Goal: Entertainment & Leisure: Browse casually

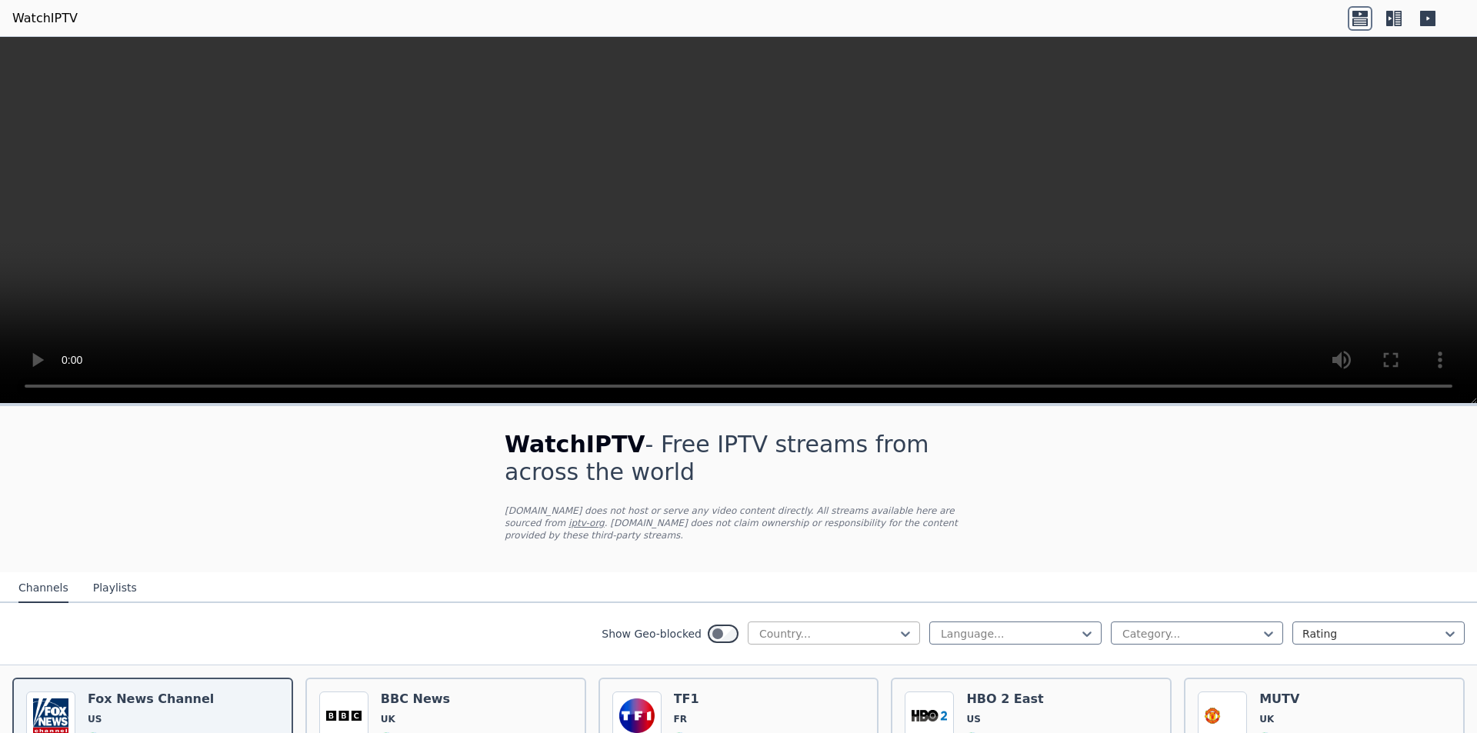
click at [774, 626] on div at bounding box center [828, 633] width 140 height 15
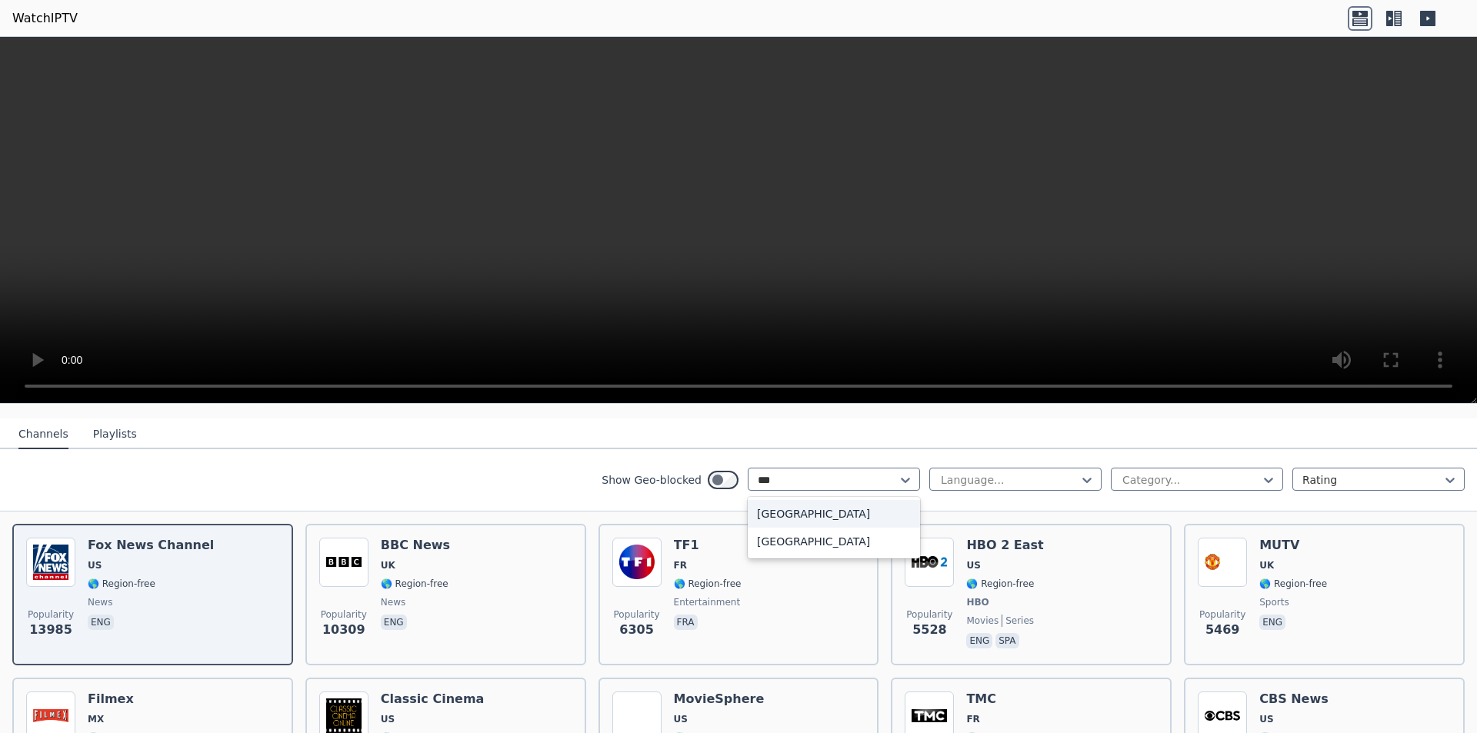
type input "**"
click at [789, 530] on div "[GEOGRAPHIC_DATA]" at bounding box center [834, 542] width 172 height 28
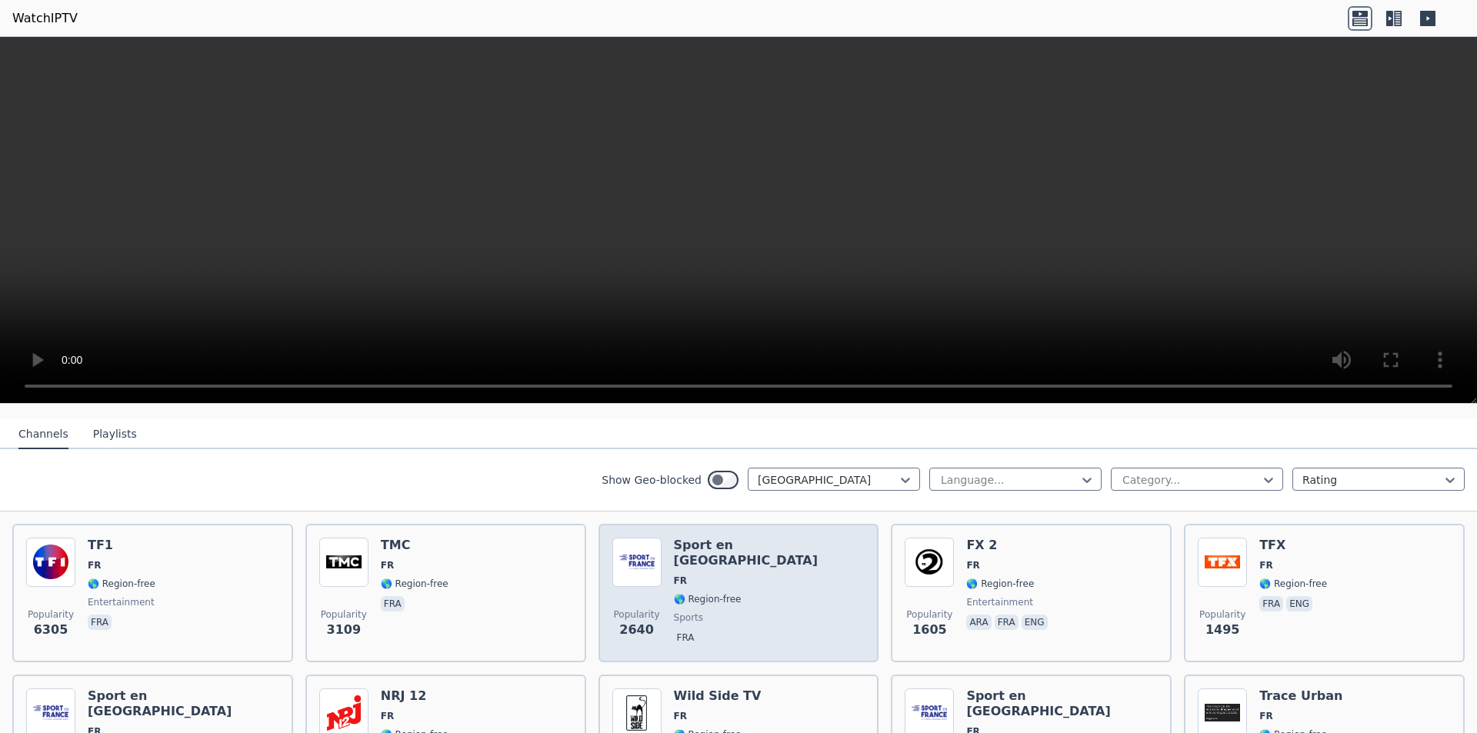
click at [791, 542] on div "Popularity 2640 Sport en [GEOGRAPHIC_DATA] FR 🌎 Region-free sports fra" at bounding box center [738, 593] width 253 height 111
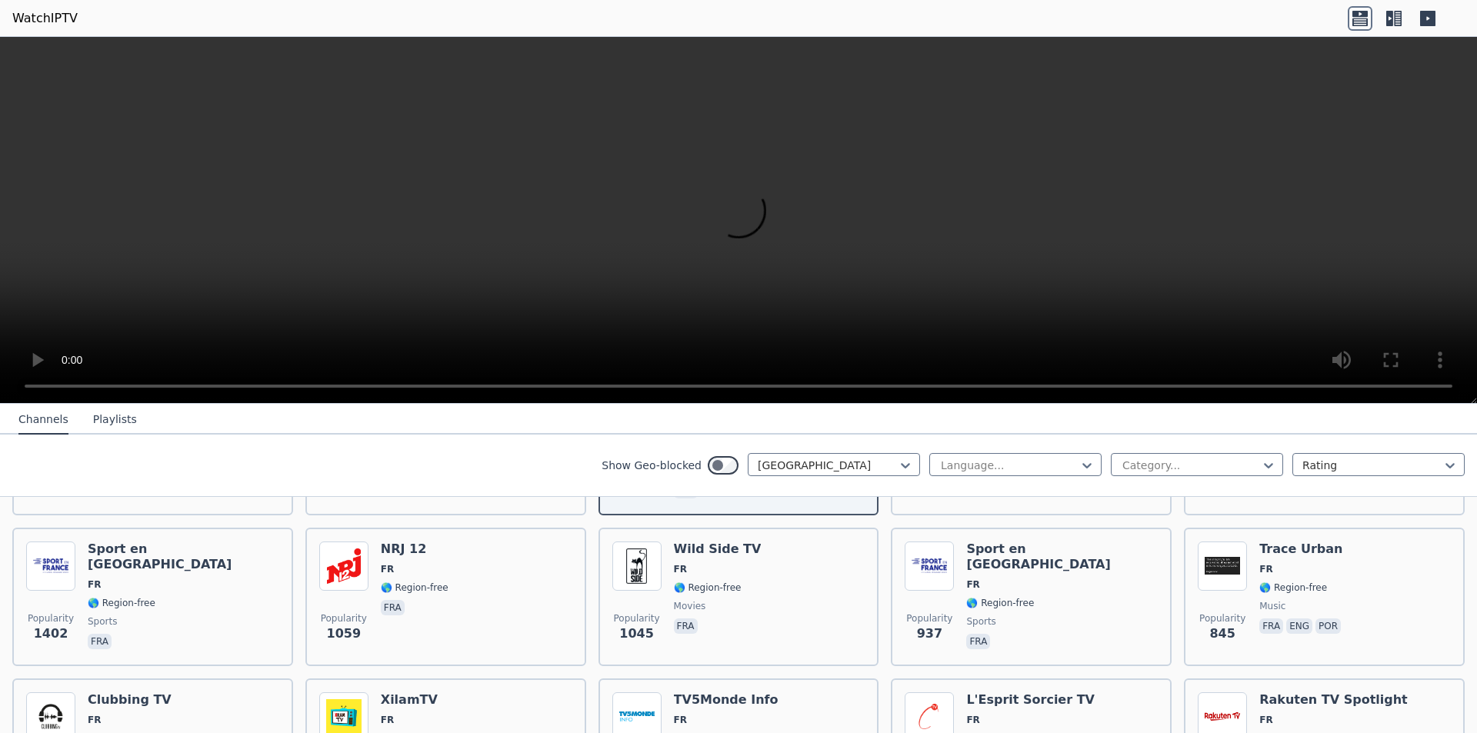
scroll to position [308, 0]
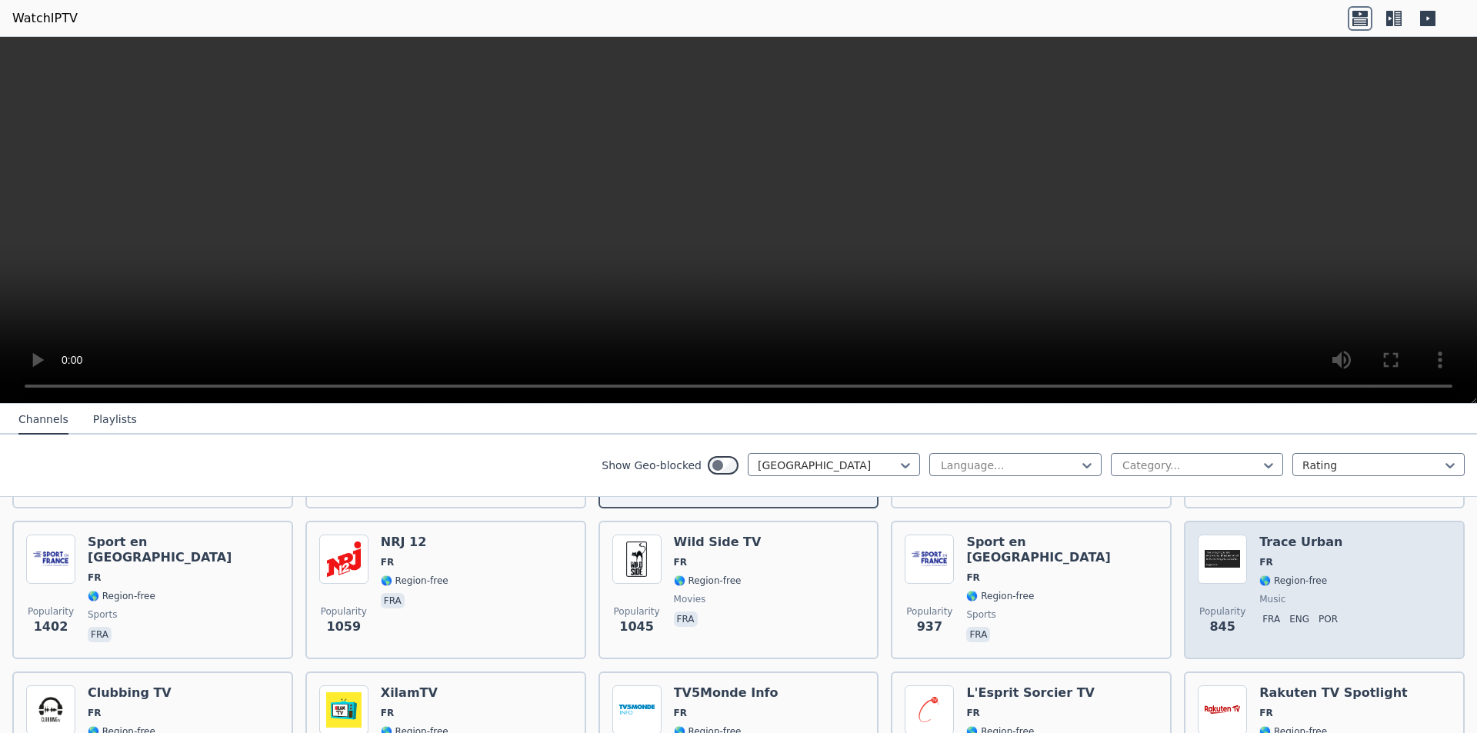
click at [1263, 541] on div "Trace Urban FR 🌎 Region-free music fra eng por" at bounding box center [1301, 589] width 85 height 111
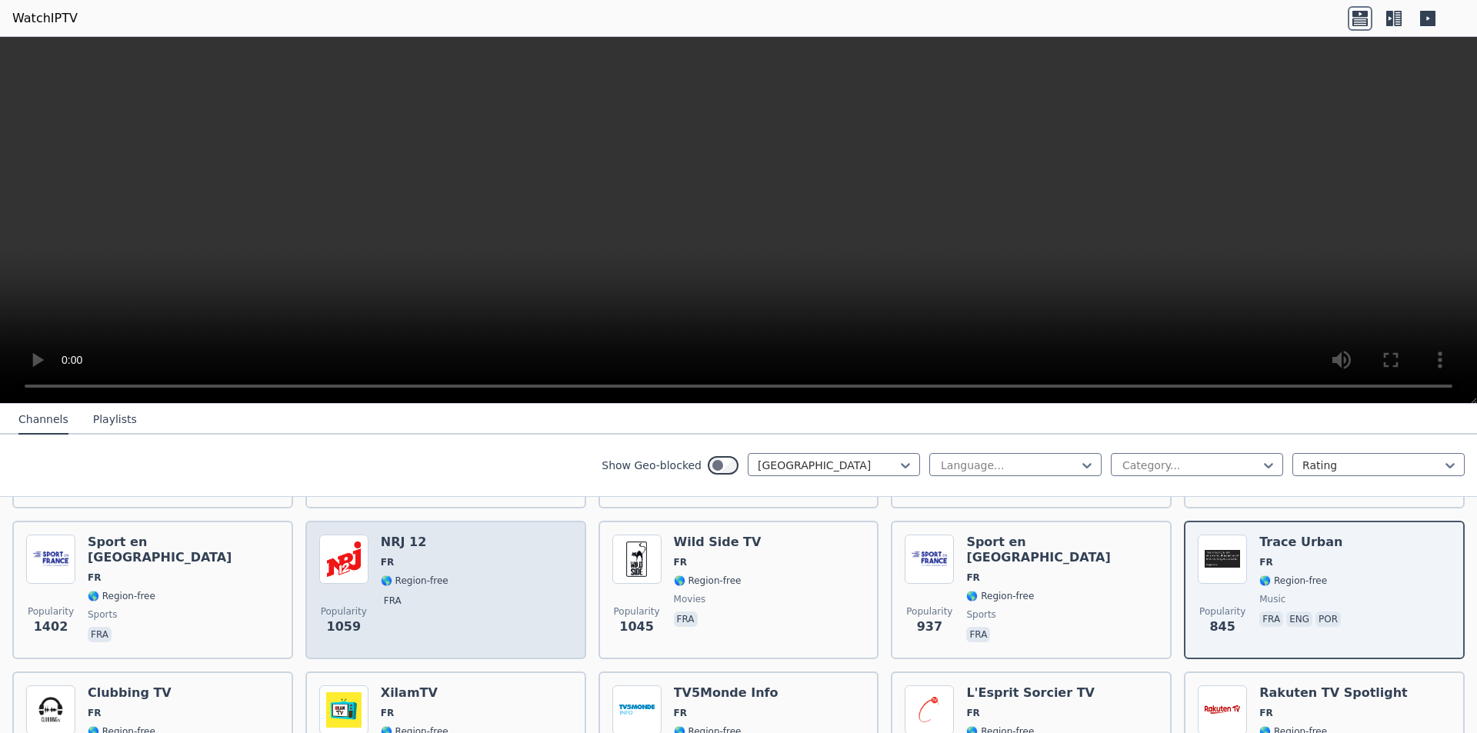
click at [540, 541] on div "Popularity 1059 NRJ 12 FR 🌎 Region-free fra" at bounding box center [445, 589] width 253 height 111
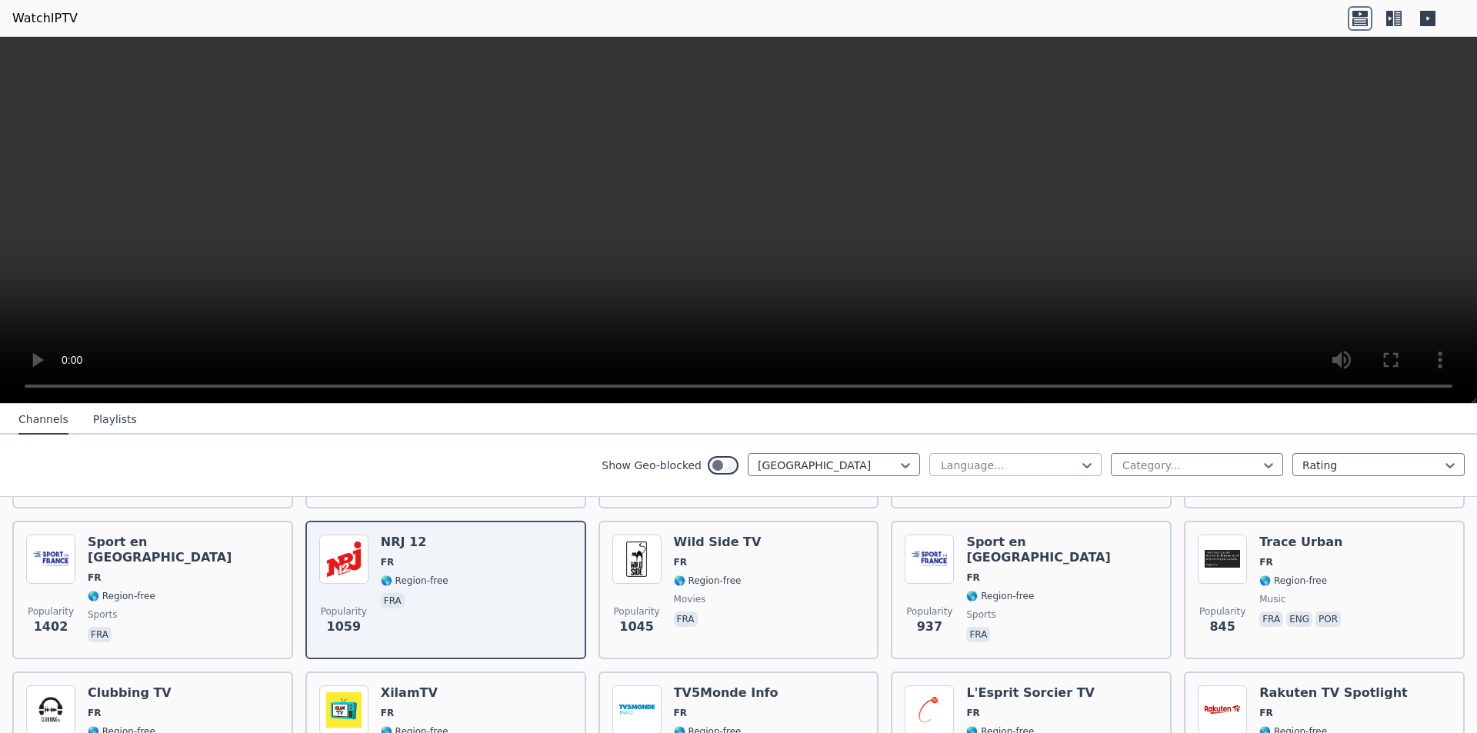
click at [1017, 460] on div at bounding box center [1009, 465] width 140 height 15
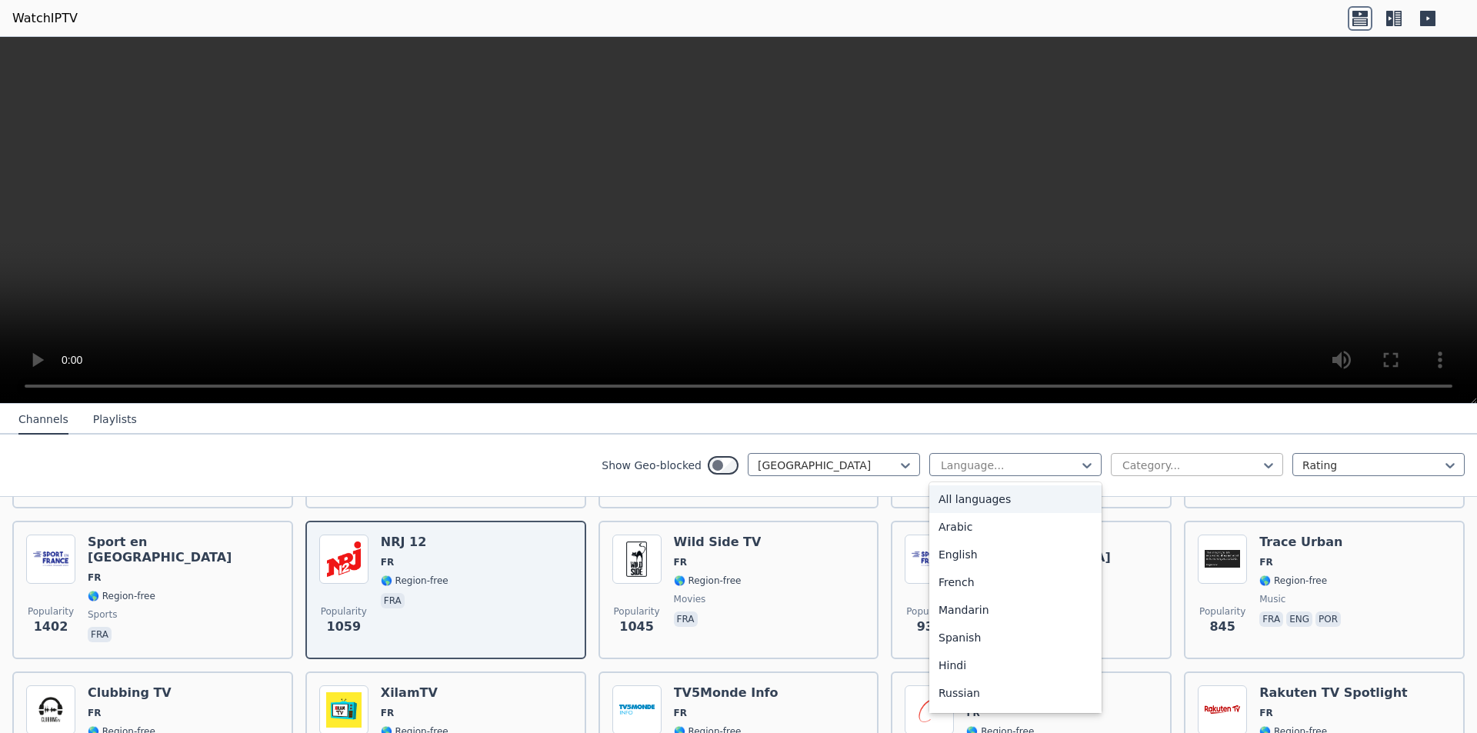
click at [1172, 461] on div at bounding box center [1191, 465] width 140 height 15
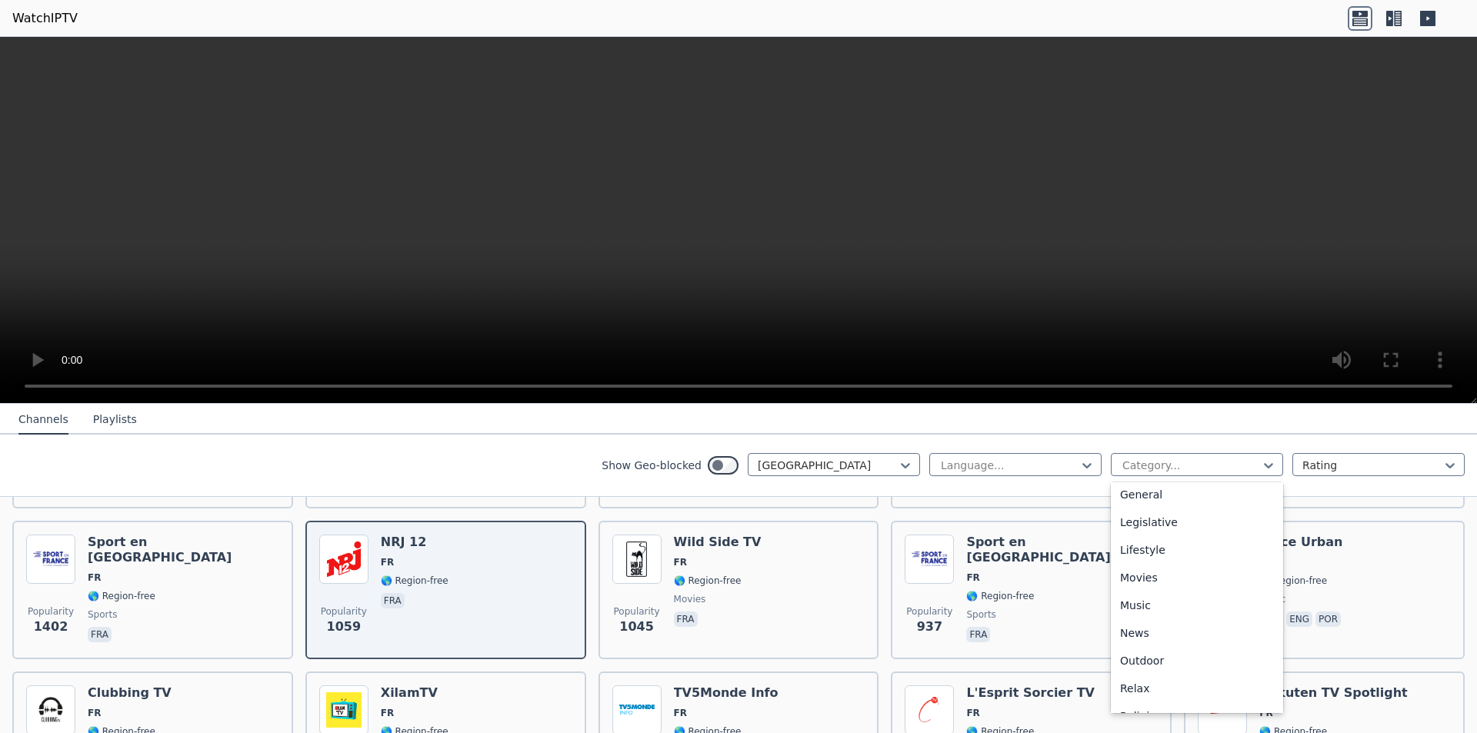
scroll to position [351, 0]
click at [1169, 559] on div "Movies" at bounding box center [1197, 563] width 172 height 28
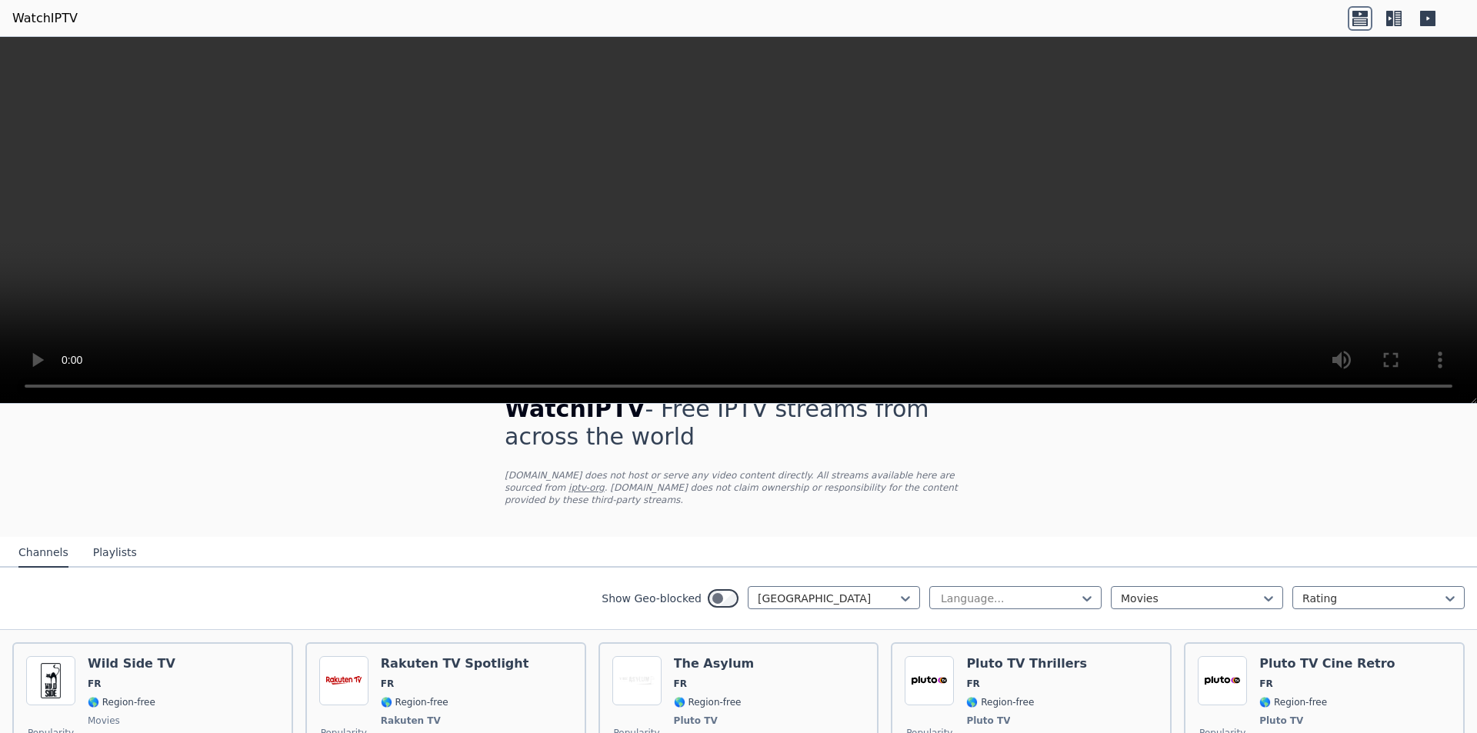
scroll to position [154, 0]
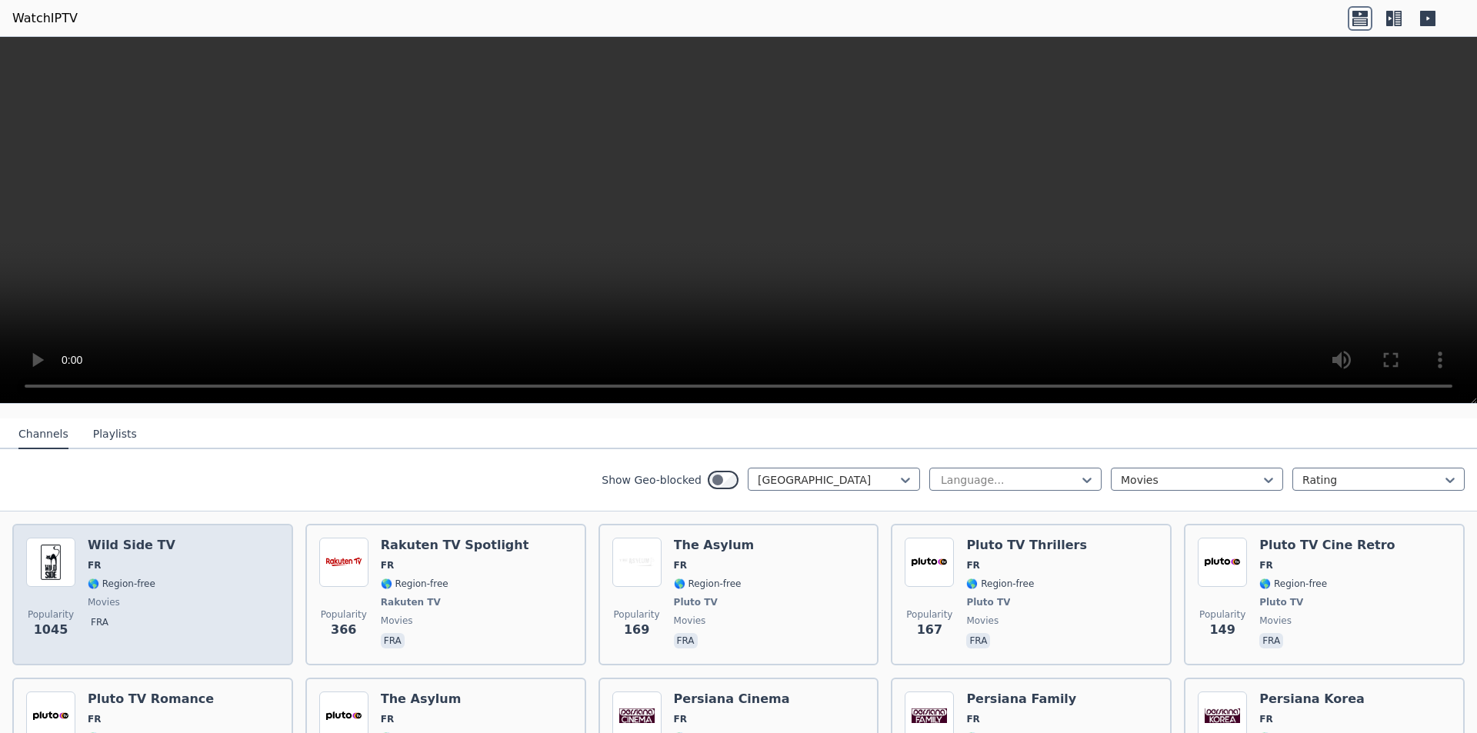
click at [191, 538] on div "Popularity 1045 Wild Side TV FR 🌎 Region-free movies fra" at bounding box center [152, 595] width 253 height 114
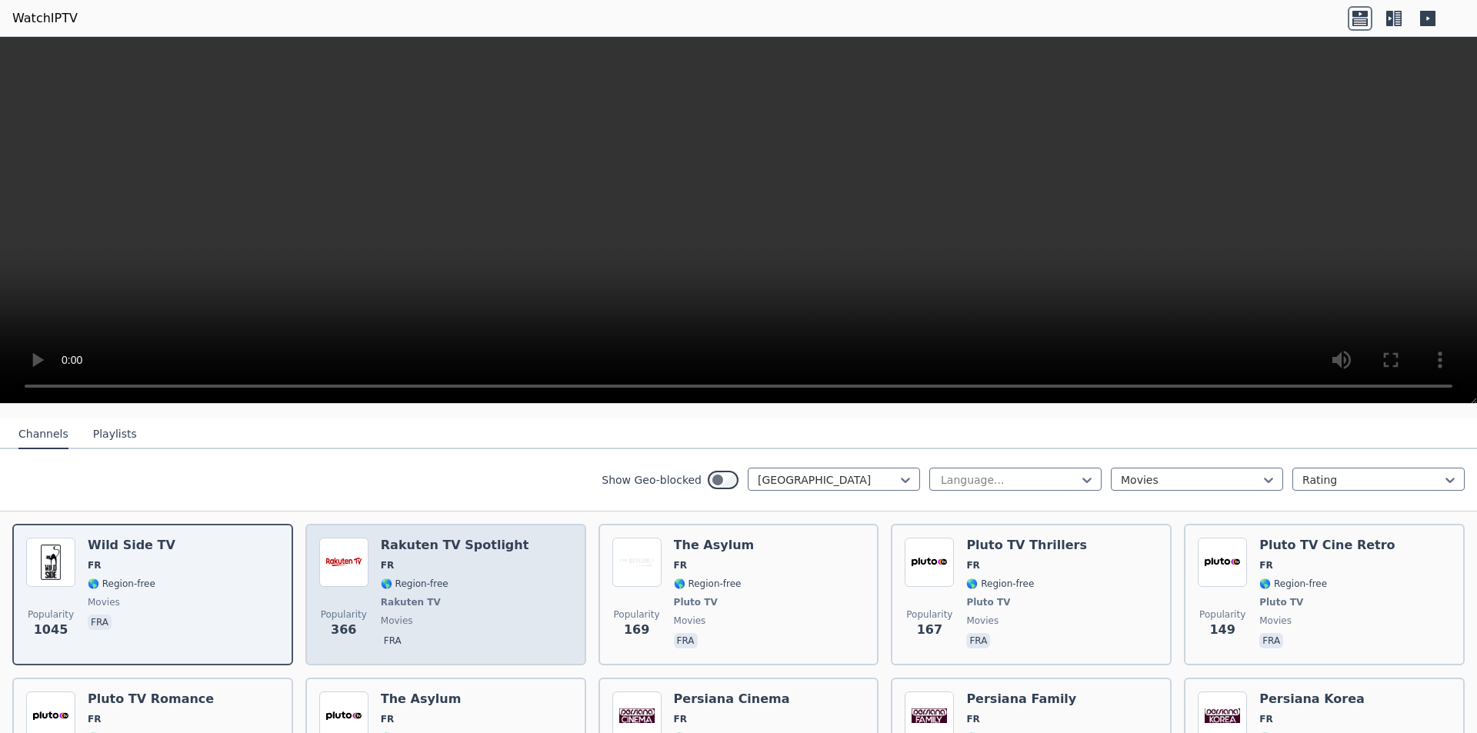
click at [543, 556] on div "Popularity 366 Rakuten TV Spotlight FR 🌎 Region-free Rakuten TV movies fra" at bounding box center [445, 595] width 253 height 114
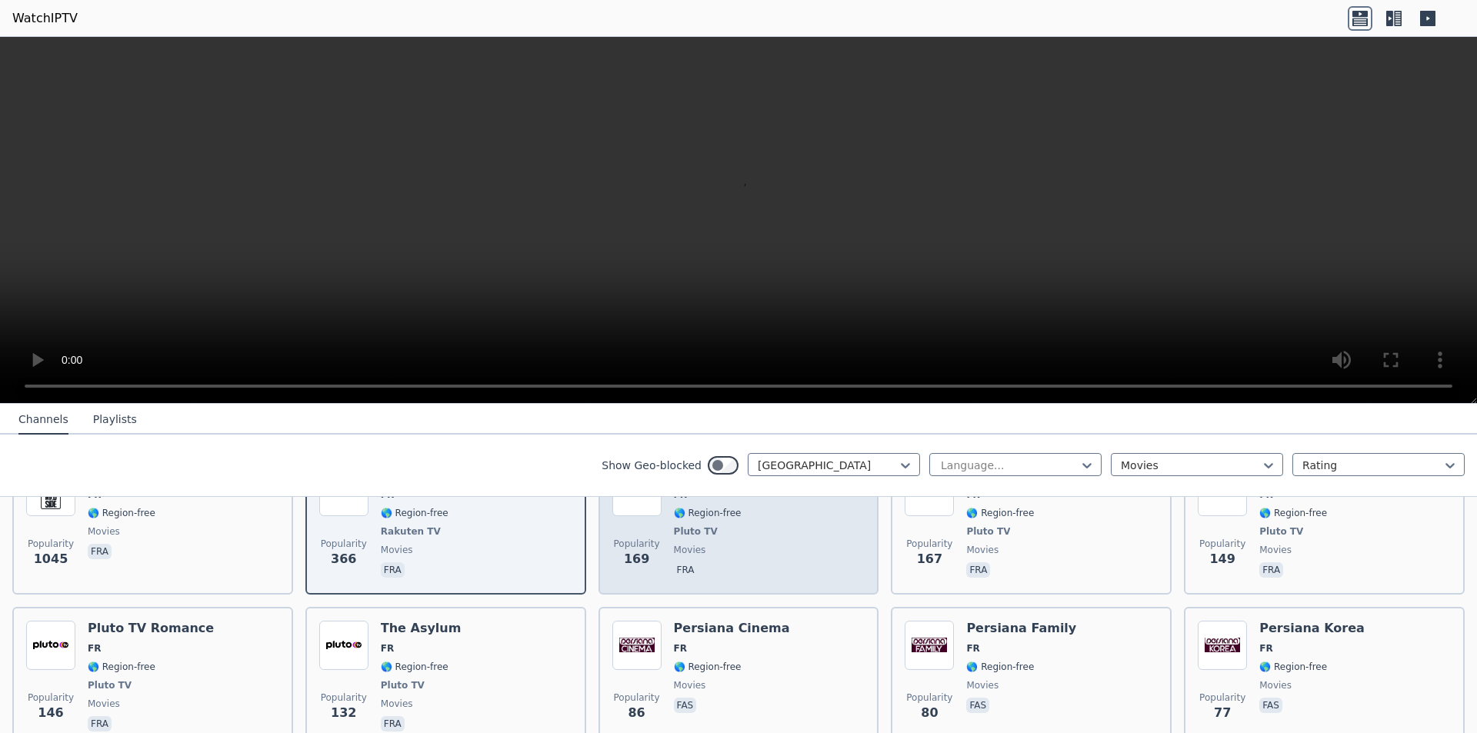
scroll to position [231, 0]
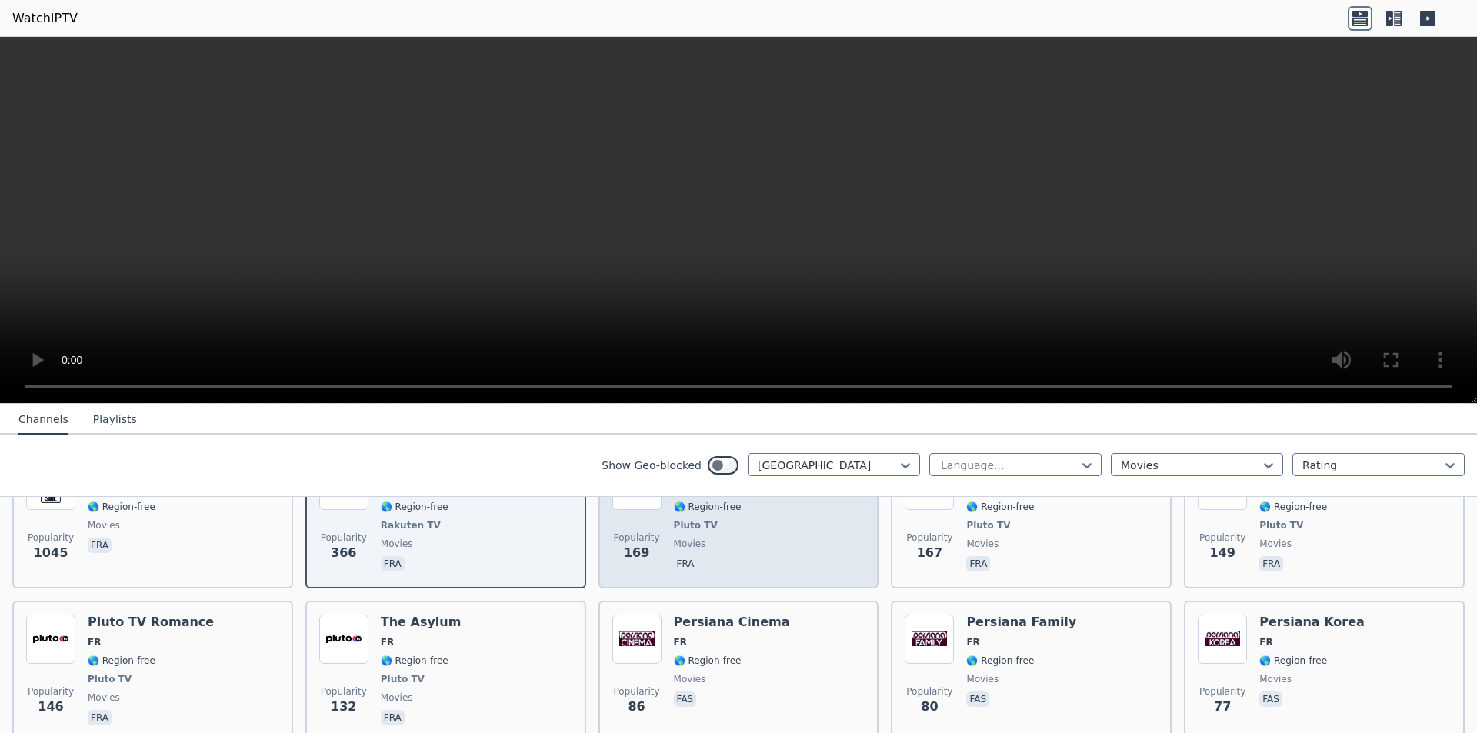
click at [801, 532] on div "Popularity 169 The Asylum FR 🌎 Region-free Pluto TV movies fra" at bounding box center [738, 518] width 253 height 114
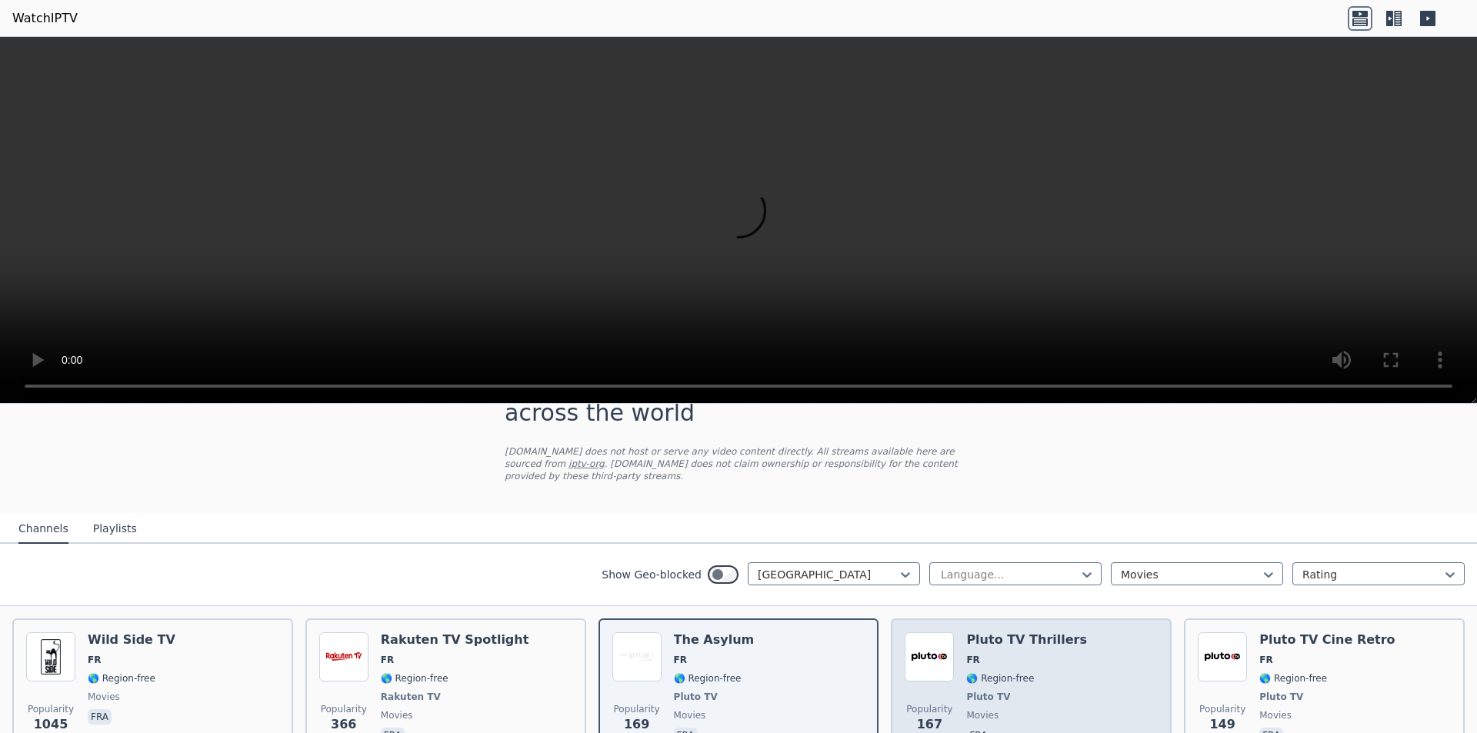
scroll to position [58, 0]
click at [1072, 666] on div "Popularity 167 Pluto TV Thrillers FR 🌎 Region-free Pluto TV movies fra" at bounding box center [1030, 691] width 253 height 114
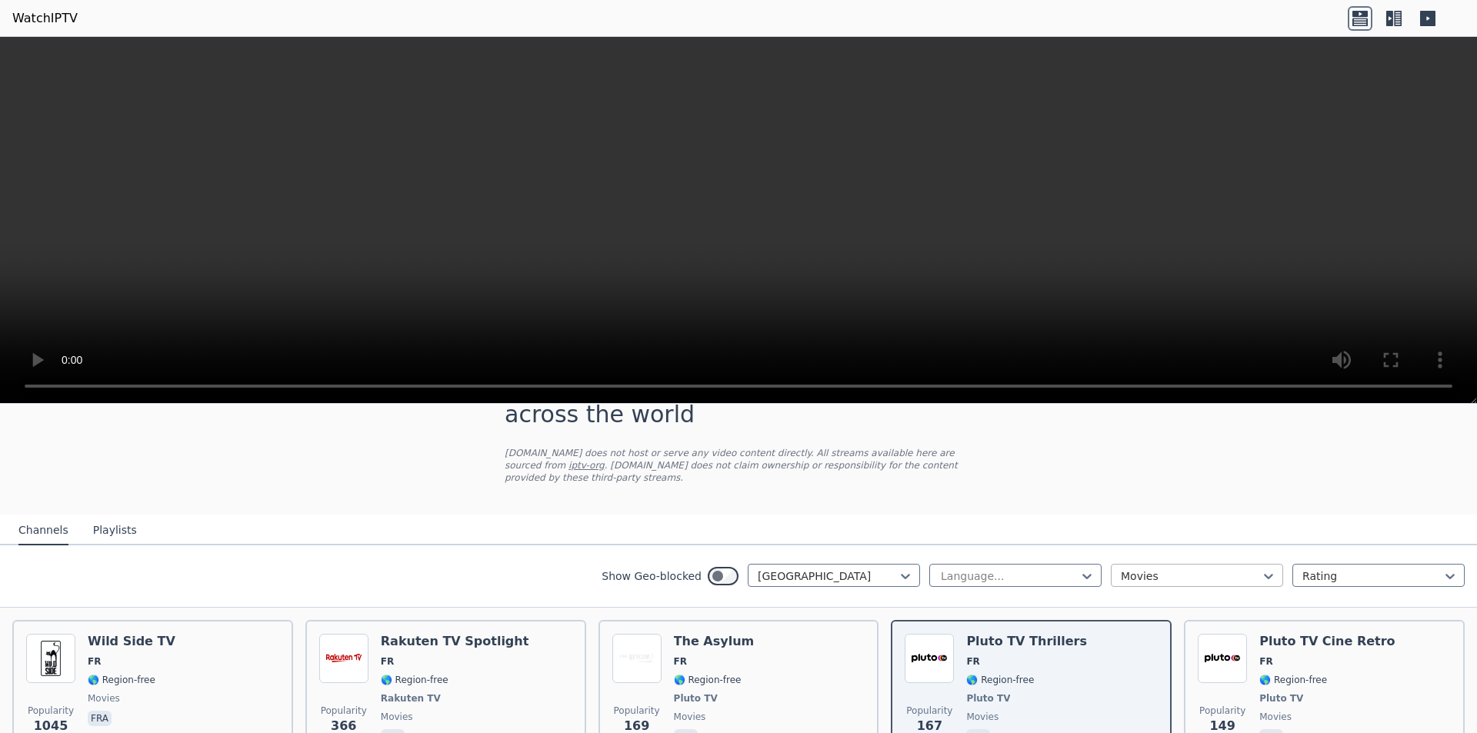
click at [1134, 568] on div at bounding box center [1191, 575] width 140 height 15
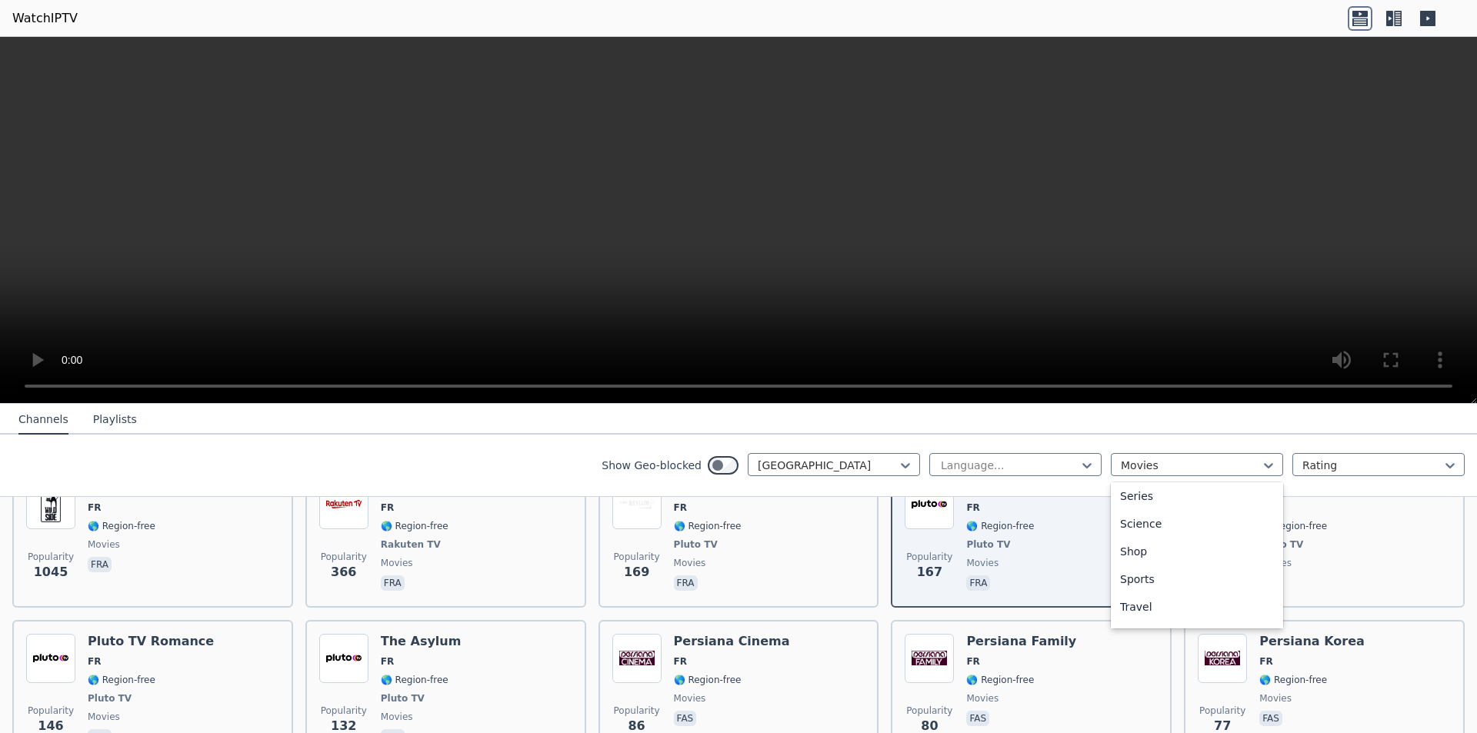
scroll to position [594, 0]
click at [1197, 575] on div "Sports" at bounding box center [1197, 570] width 172 height 28
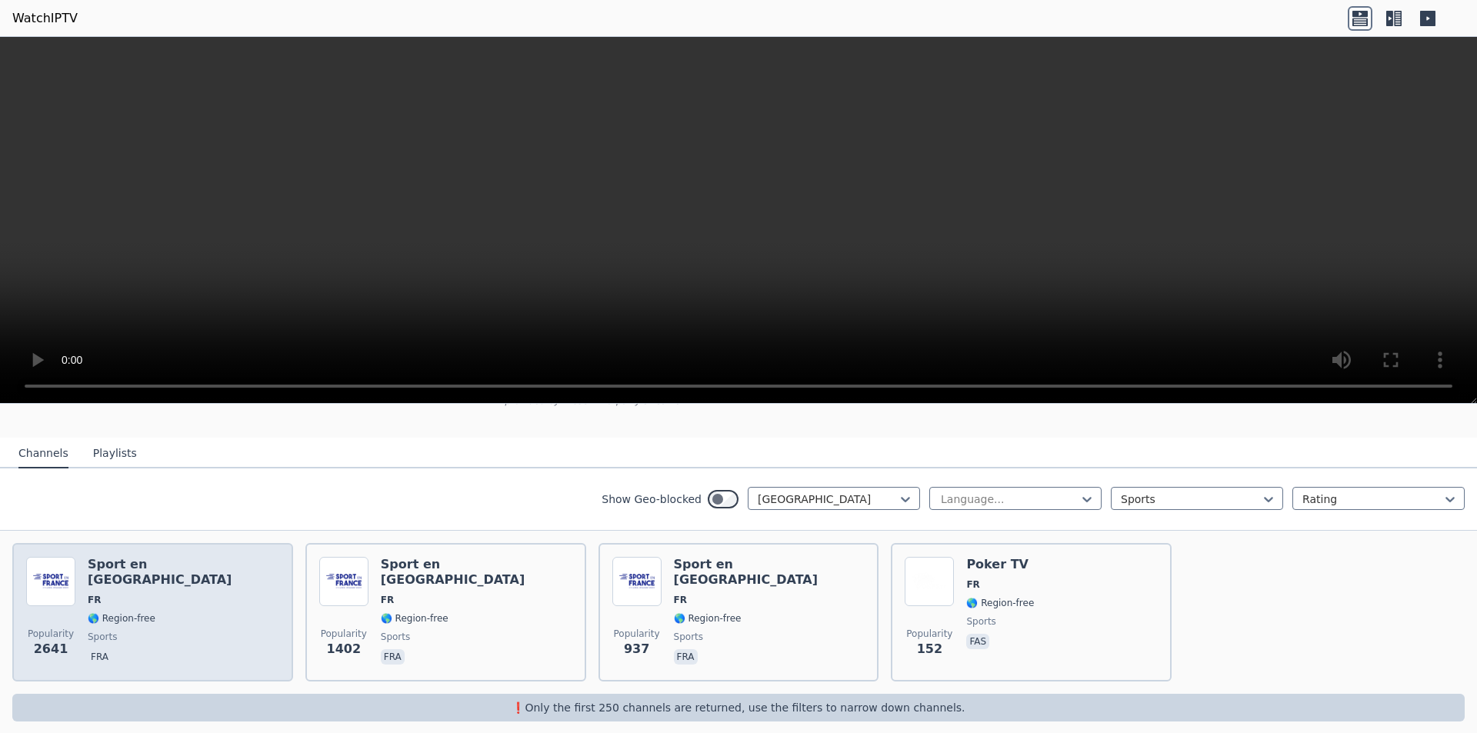
click at [158, 594] on span "FR" at bounding box center [183, 600] width 191 height 12
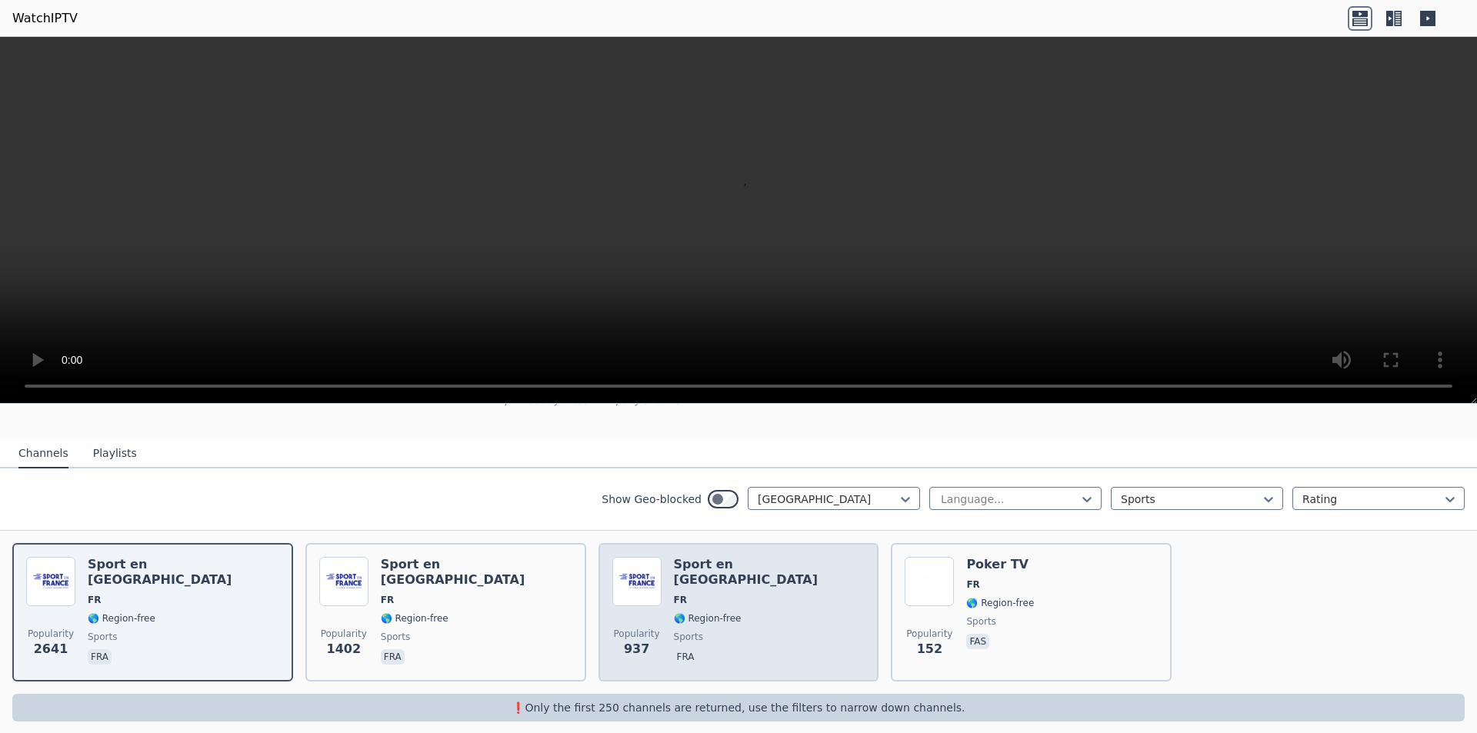
click at [807, 557] on div "Popularity 937 Sport en [GEOGRAPHIC_DATA] FR 🌎 Region-free sports fra" at bounding box center [738, 612] width 253 height 111
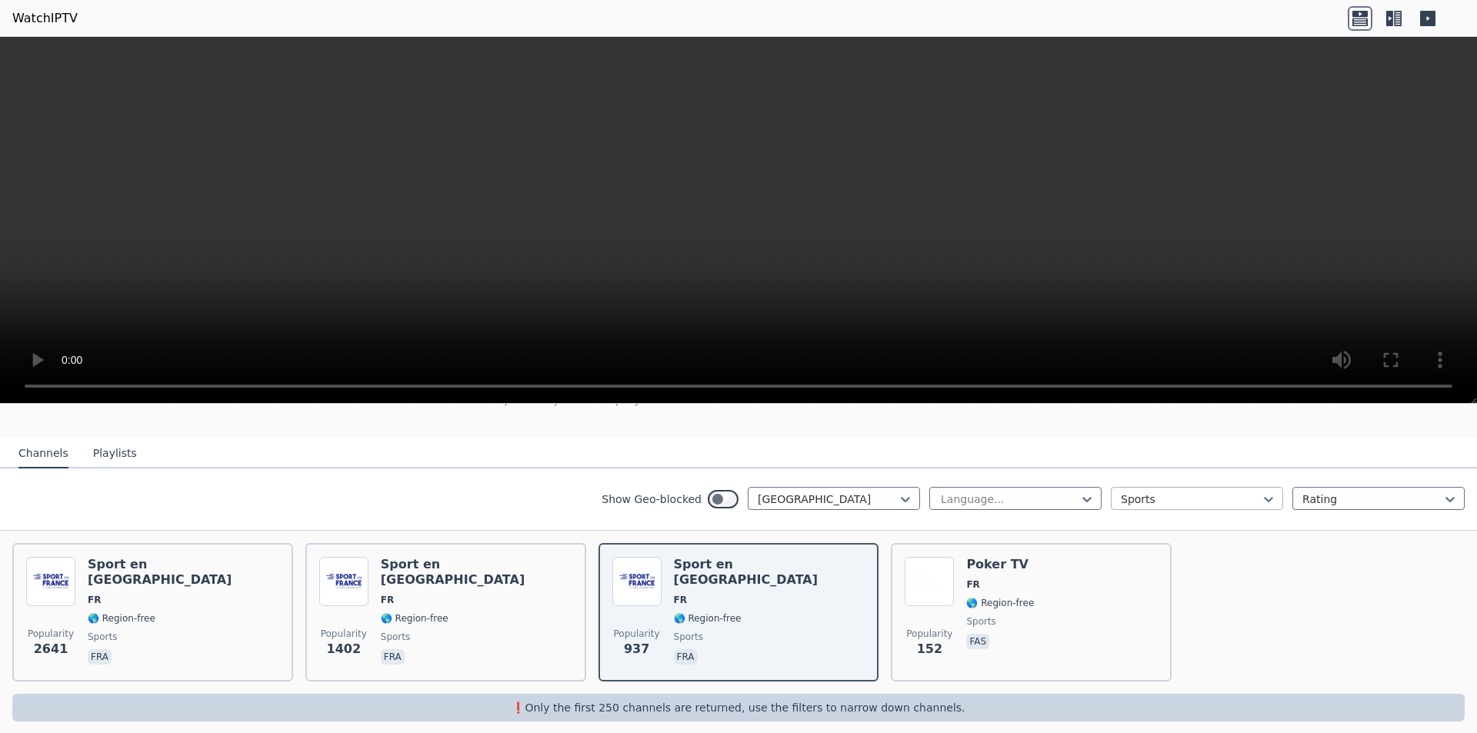
click at [1153, 491] on div at bounding box center [1191, 498] width 140 height 15
click at [1204, 519] on div "All categories" at bounding box center [1197, 533] width 172 height 28
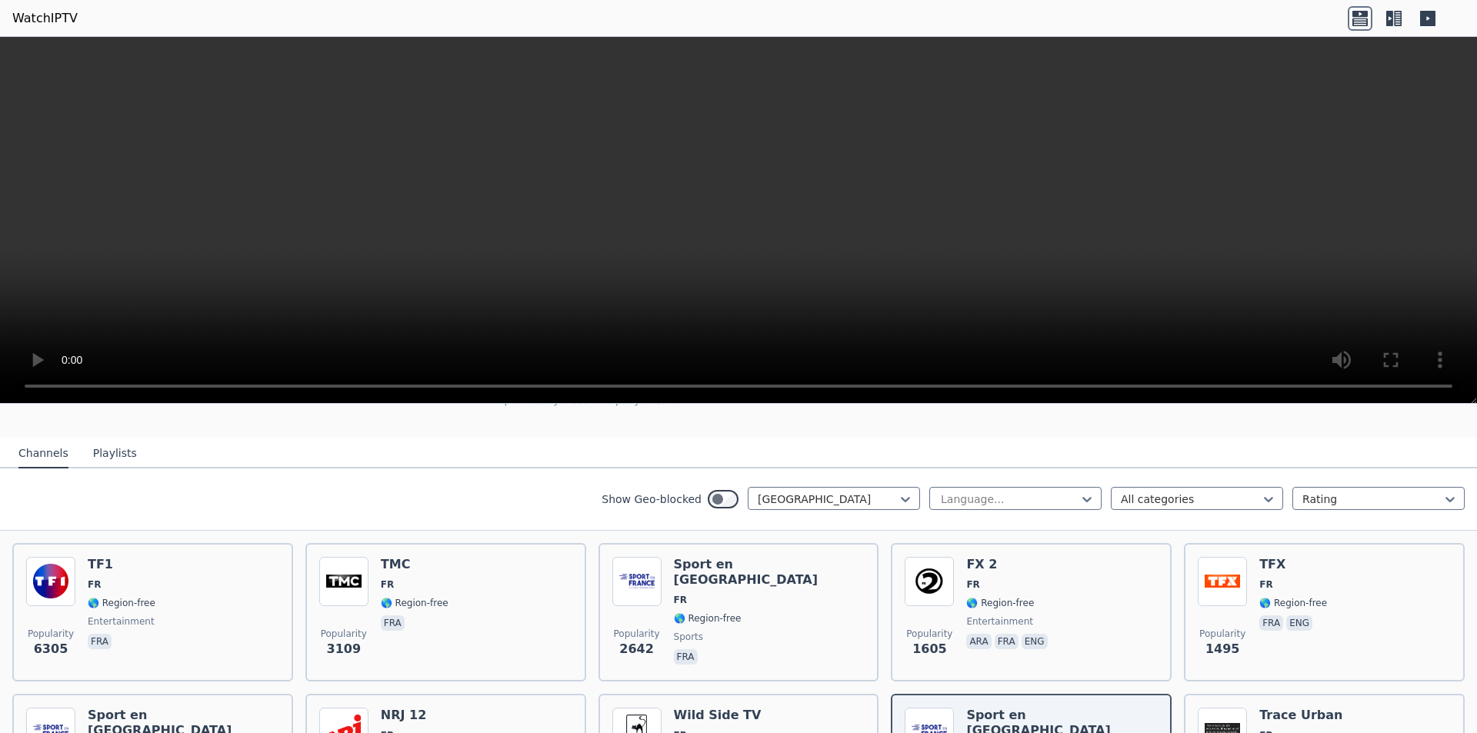
click at [109, 444] on button "Playlists" at bounding box center [115, 453] width 44 height 29
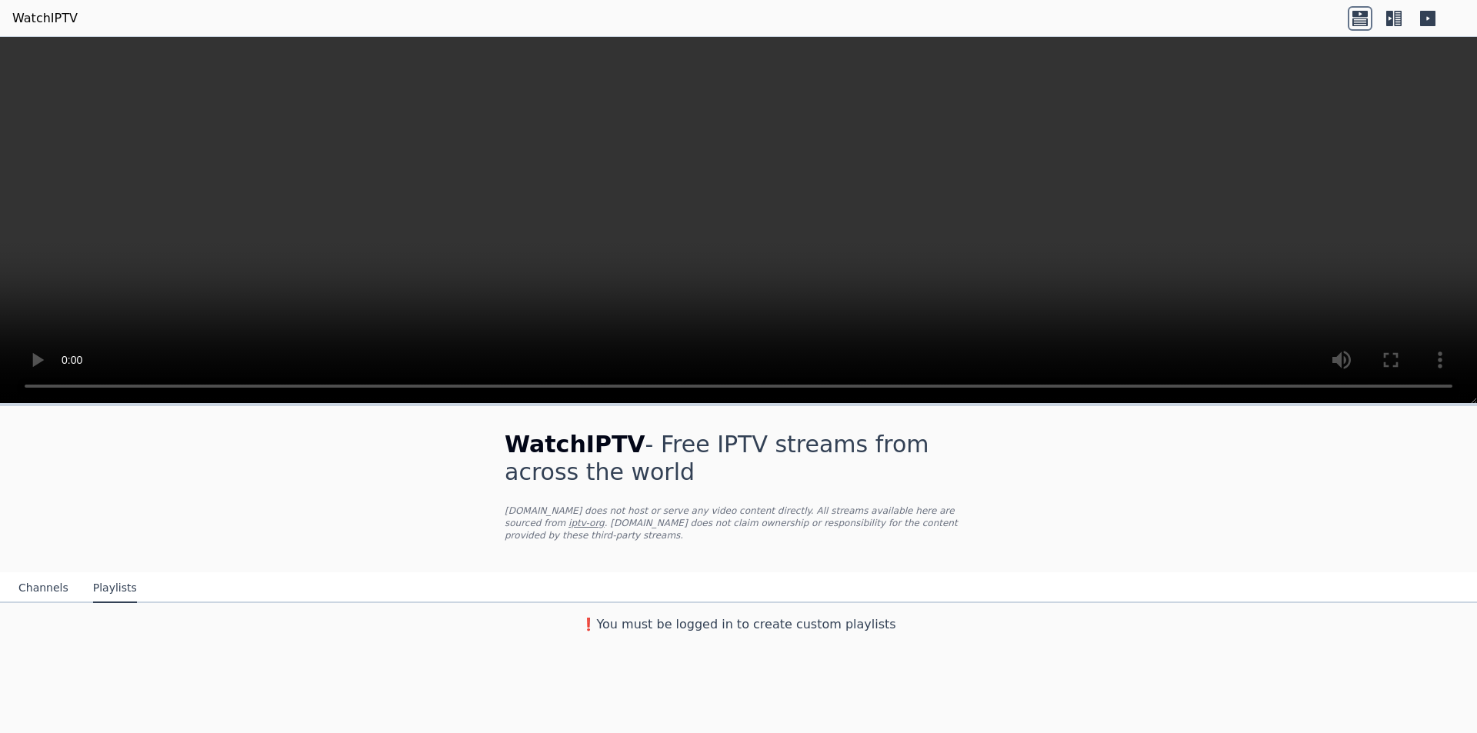
click at [35, 574] on button "Channels" at bounding box center [43, 588] width 50 height 29
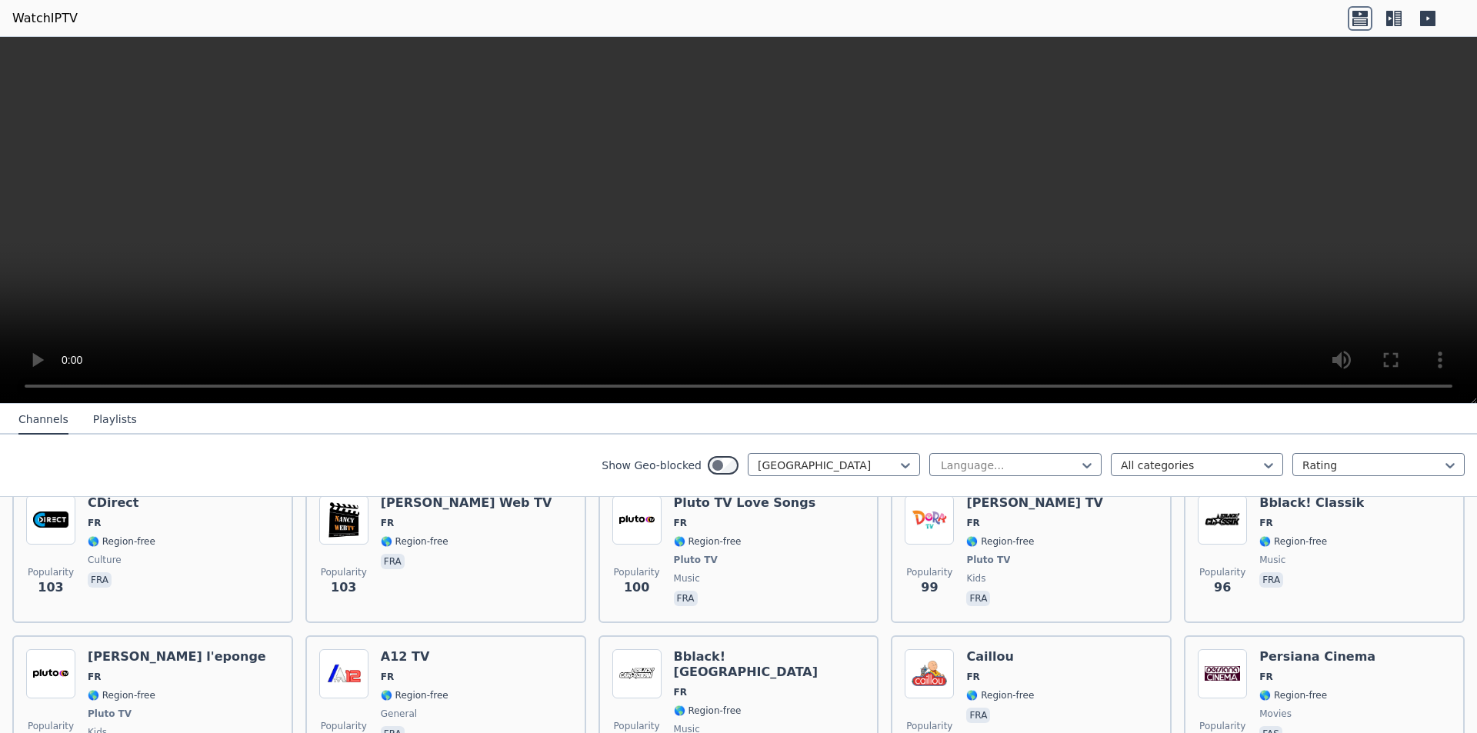
scroll to position [1923, 0]
